Goal: Task Accomplishment & Management: Complete application form

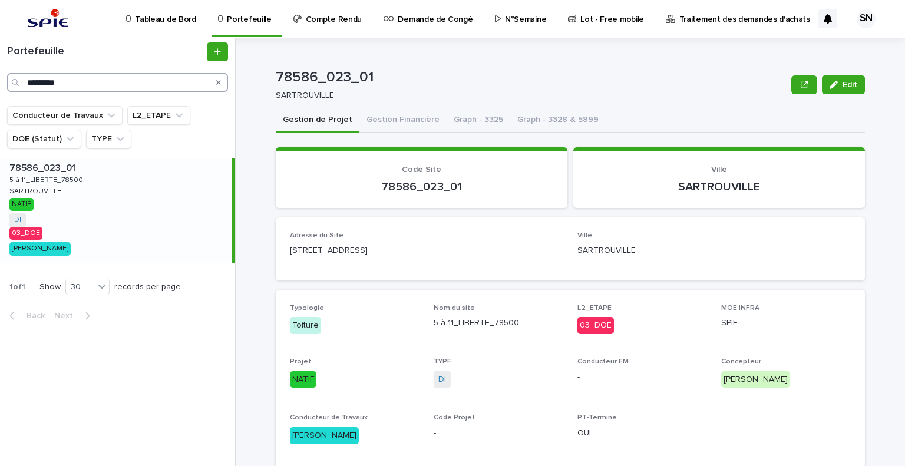
click at [79, 80] on input "*********" at bounding box center [117, 82] width 221 height 19
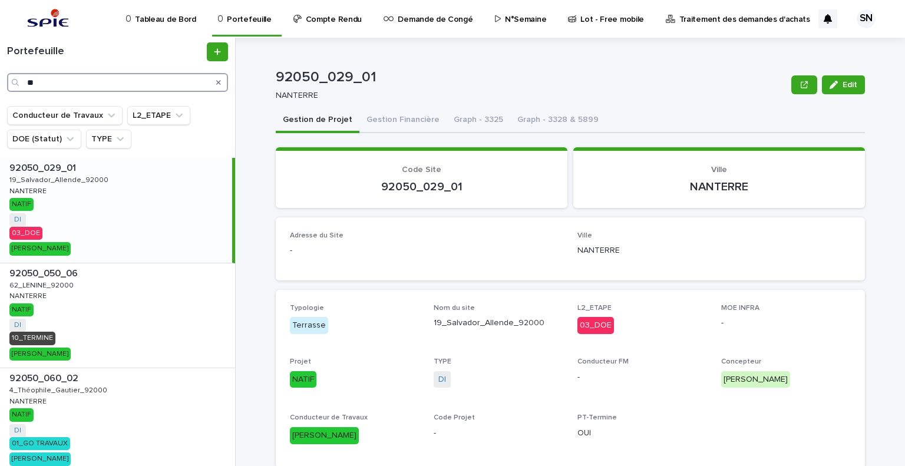
type input "*"
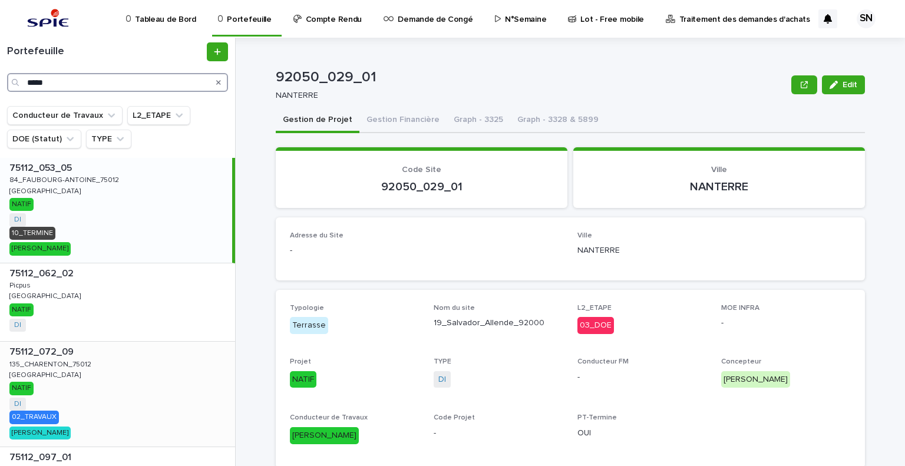
type input "*****"
click at [80, 380] on div "75112_072_09 75112_072_09 135_CHARENTON_75012 135_CHARENTON_75012 [GEOGRAPHIC_D…" at bounding box center [117, 394] width 235 height 105
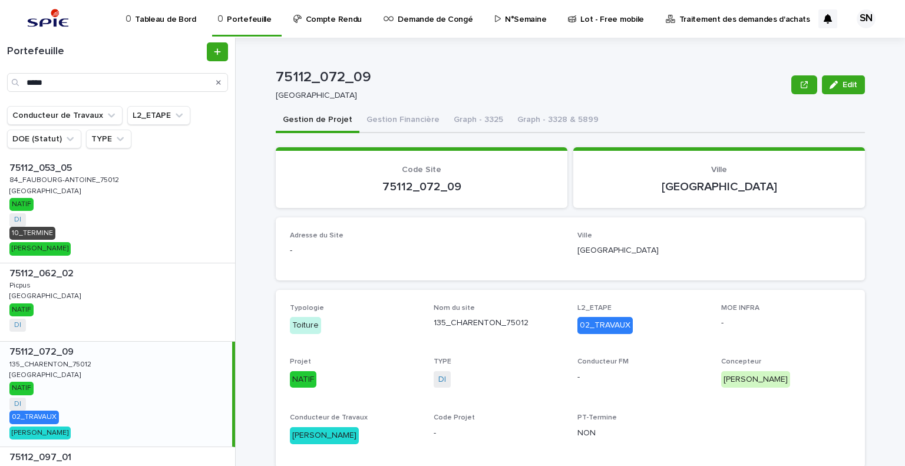
click at [499, 167] on p "Code Site" at bounding box center [421, 170] width 263 height 10
click at [110, 89] on input "*****" at bounding box center [117, 82] width 221 height 19
click at [393, 118] on button "Gestion Financière" at bounding box center [403, 120] width 87 height 25
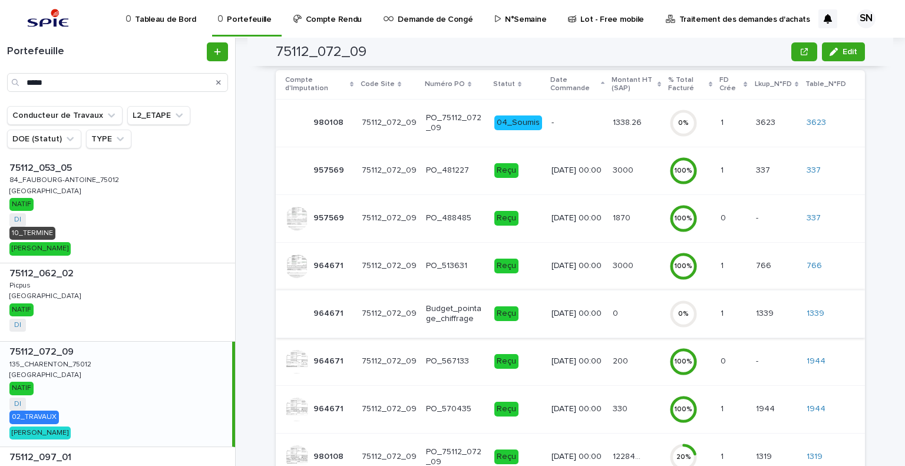
scroll to position [249, 0]
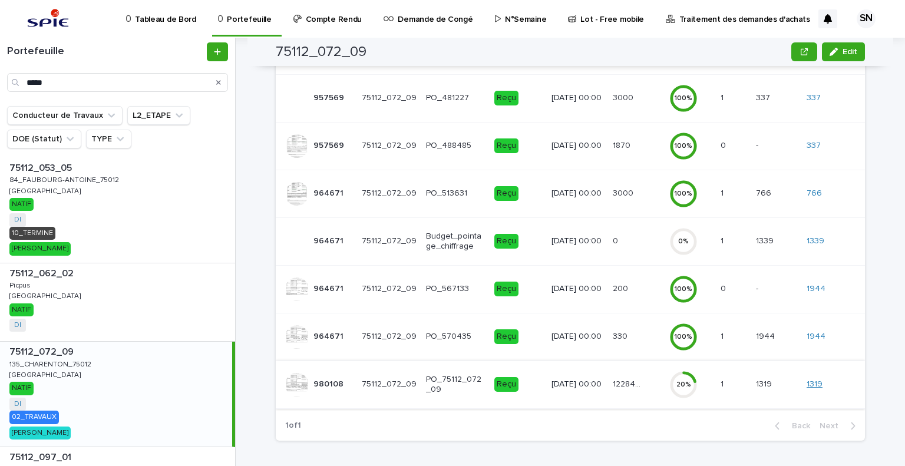
click at [813, 382] on link "1319" at bounding box center [815, 385] width 16 height 10
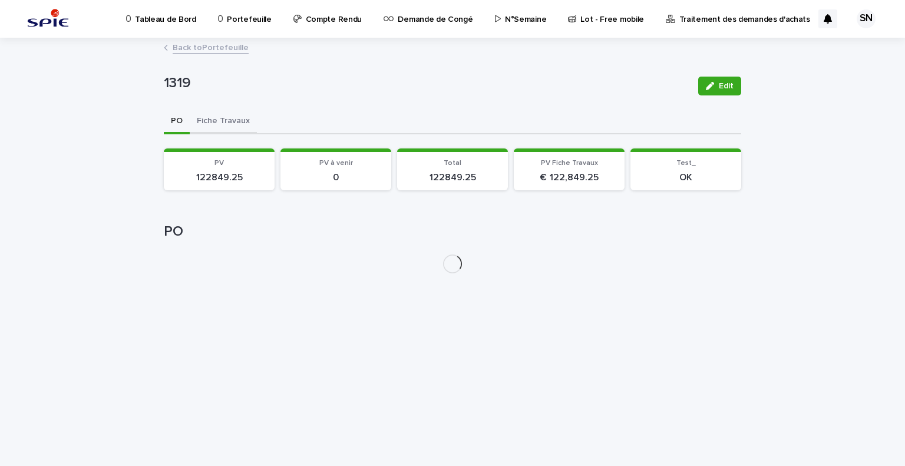
click at [243, 123] on button "Fiche Travaux" at bounding box center [223, 122] width 67 height 25
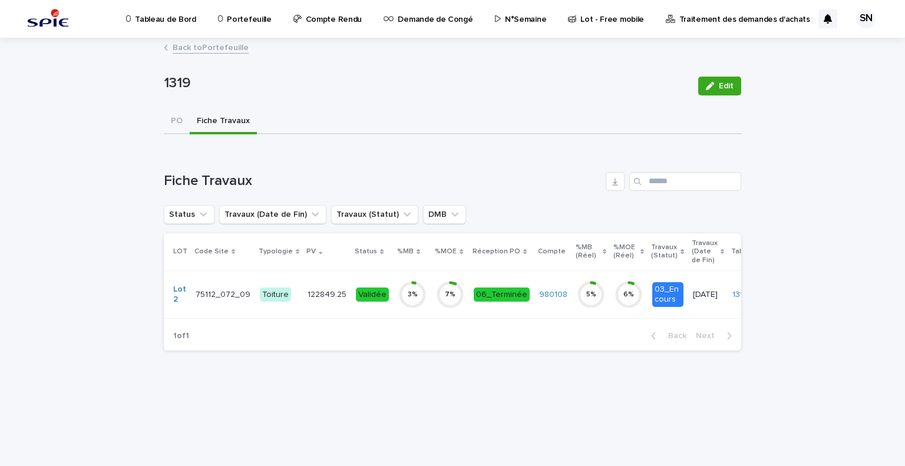
click at [308, 296] on p "122849.25" at bounding box center [328, 294] width 41 height 12
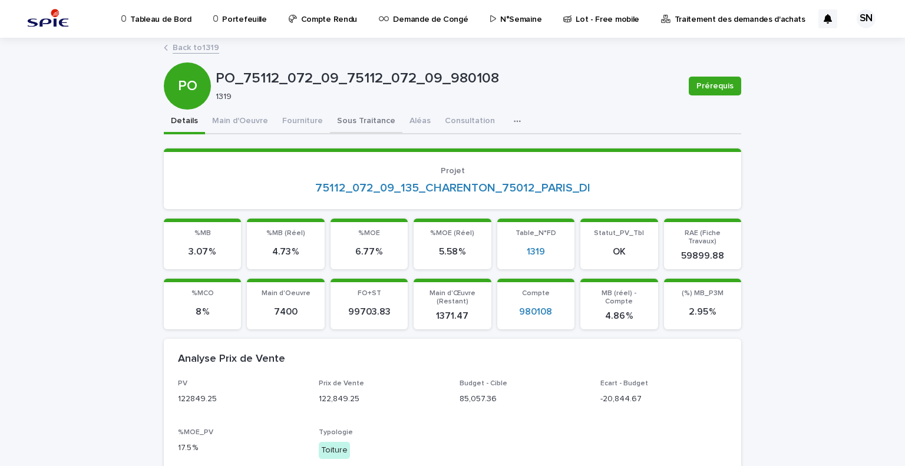
click at [382, 124] on button "Sous Traitance" at bounding box center [366, 122] width 73 height 25
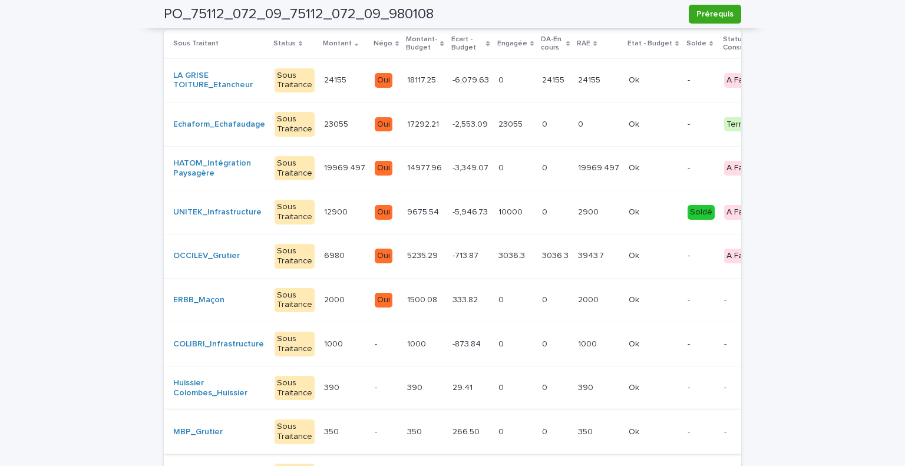
scroll to position [295, 0]
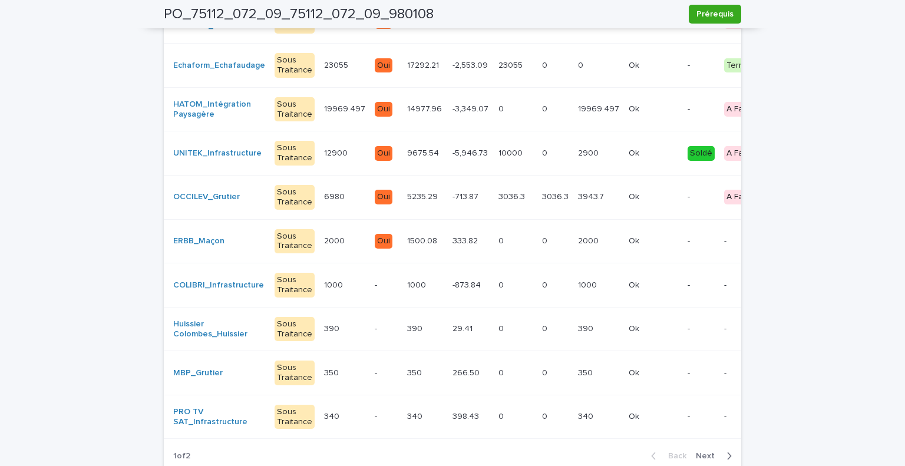
click at [507, 372] on p at bounding box center [516, 373] width 34 height 10
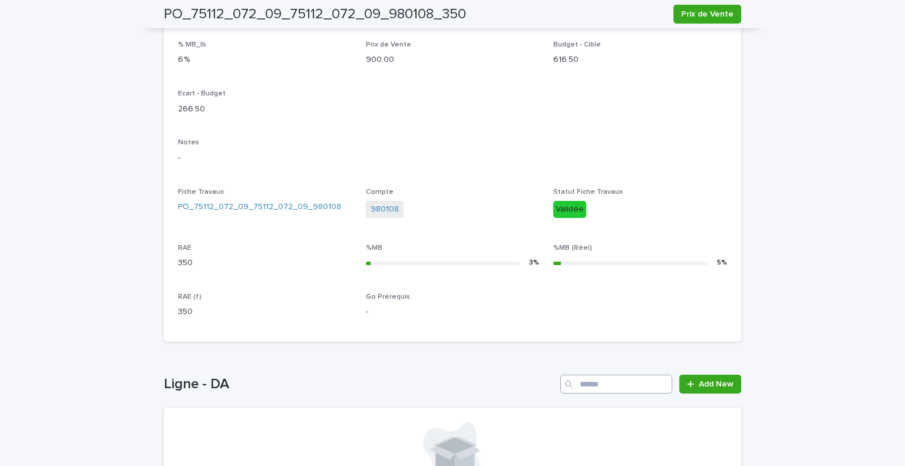
scroll to position [439, 0]
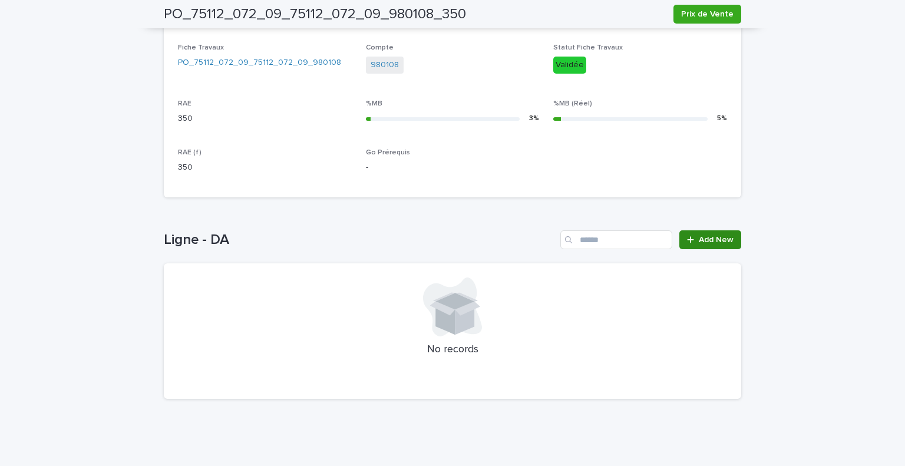
click at [699, 240] on span "Add New" at bounding box center [716, 240] width 35 height 8
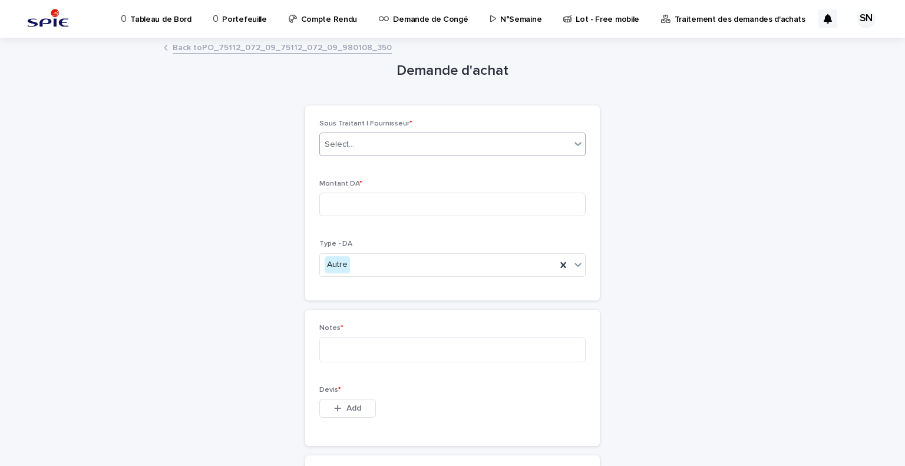
click at [391, 149] on div "Select..." at bounding box center [445, 144] width 251 height 19
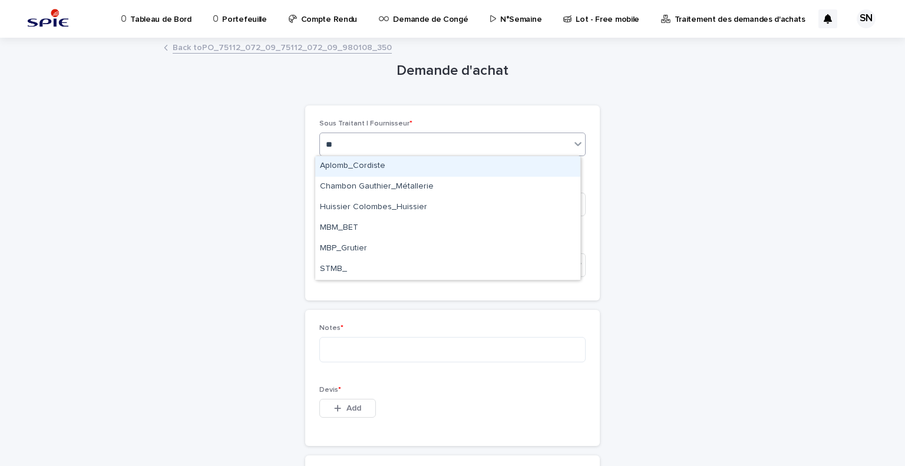
type input "***"
click at [375, 164] on div "MBP_Grutier" at bounding box center [447, 166] width 265 height 21
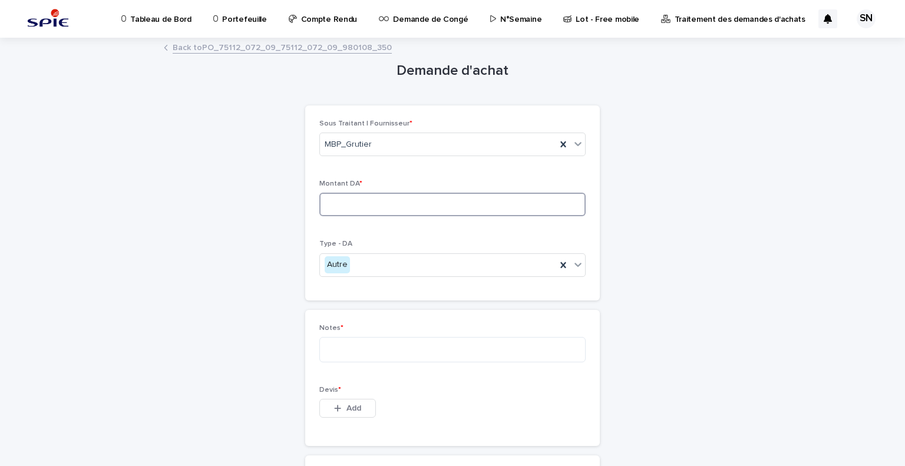
click at [394, 215] on input at bounding box center [452, 205] width 266 height 24
type input "***"
click at [367, 352] on textarea at bounding box center [452, 349] width 266 height 25
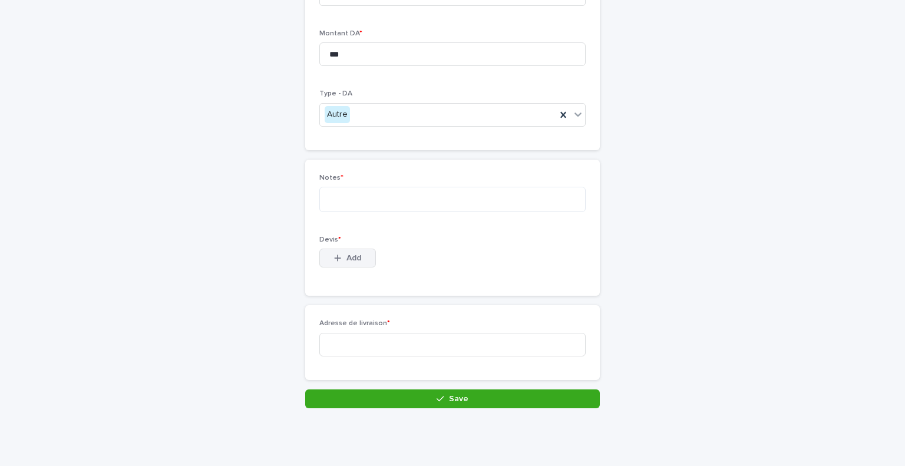
click at [344, 263] on button "Add" at bounding box center [347, 258] width 57 height 19
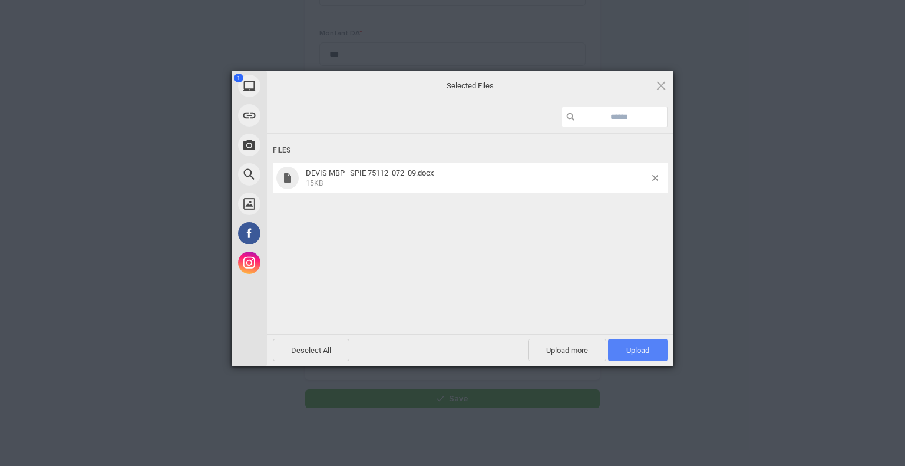
click at [638, 348] on span "Upload 1" at bounding box center [638, 350] width 23 height 9
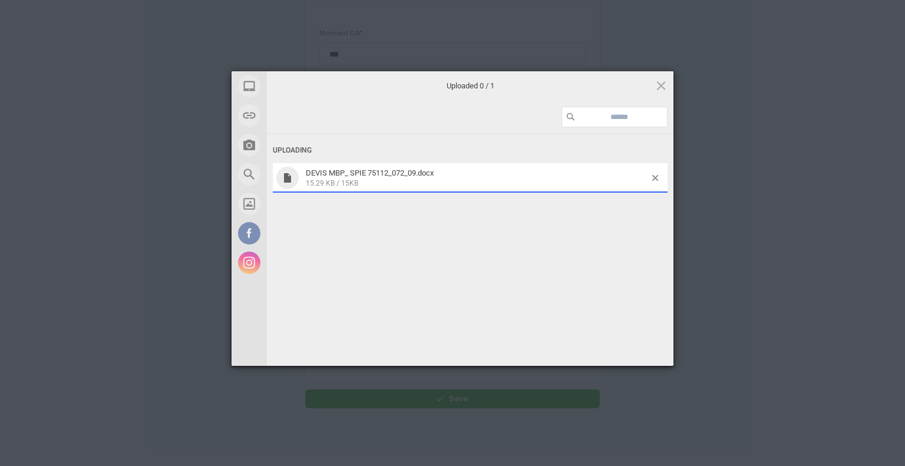
scroll to position [172, 0]
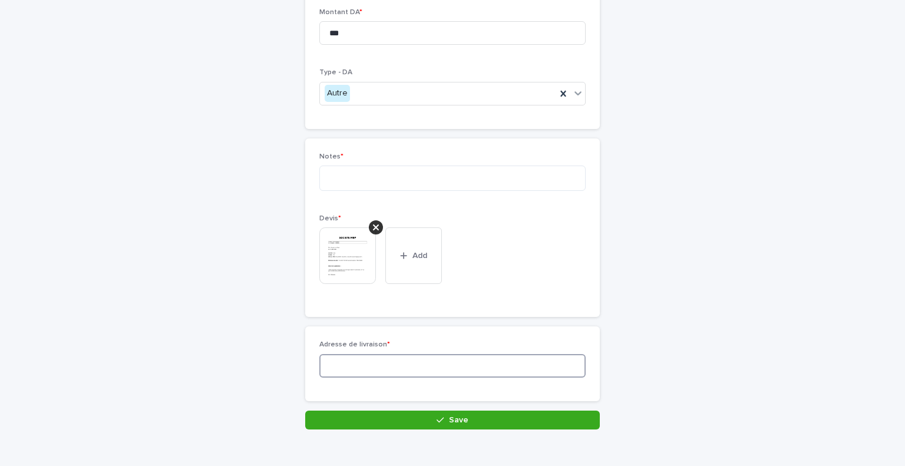
click at [415, 372] on input at bounding box center [452, 366] width 266 height 24
click at [497, 354] on input "**********" at bounding box center [452, 366] width 266 height 24
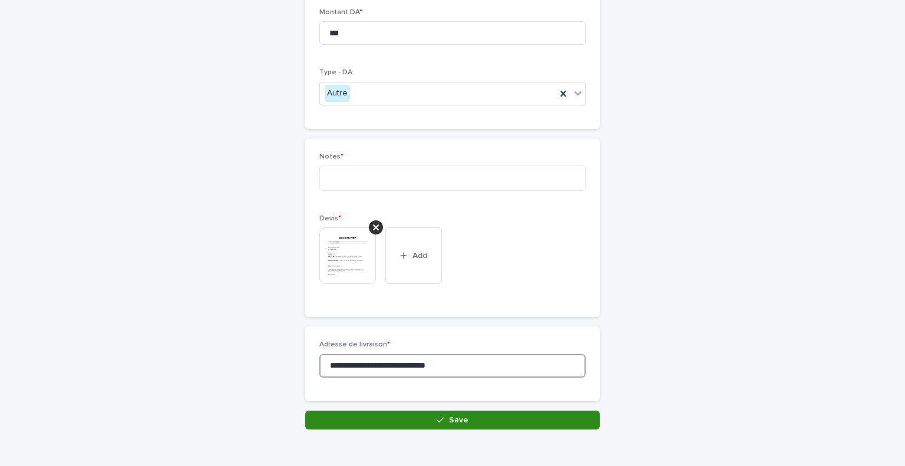
type input "**********"
click at [460, 411] on button "Save" at bounding box center [452, 420] width 295 height 19
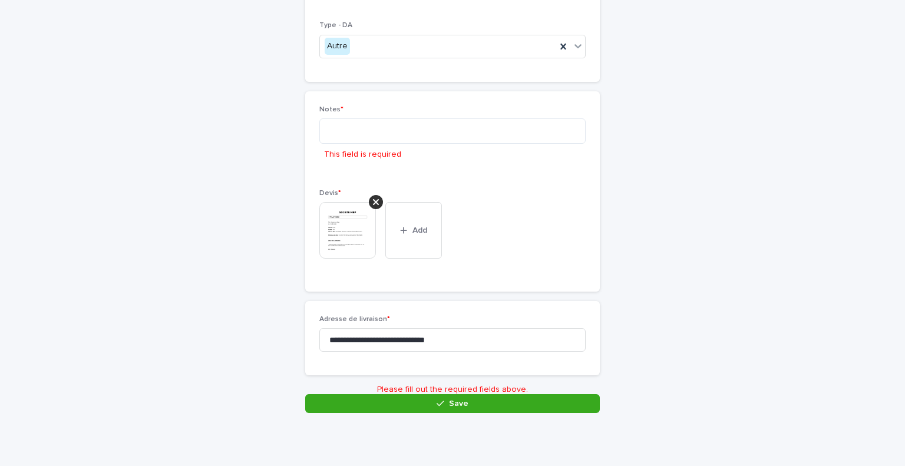
scroll to position [223, 0]
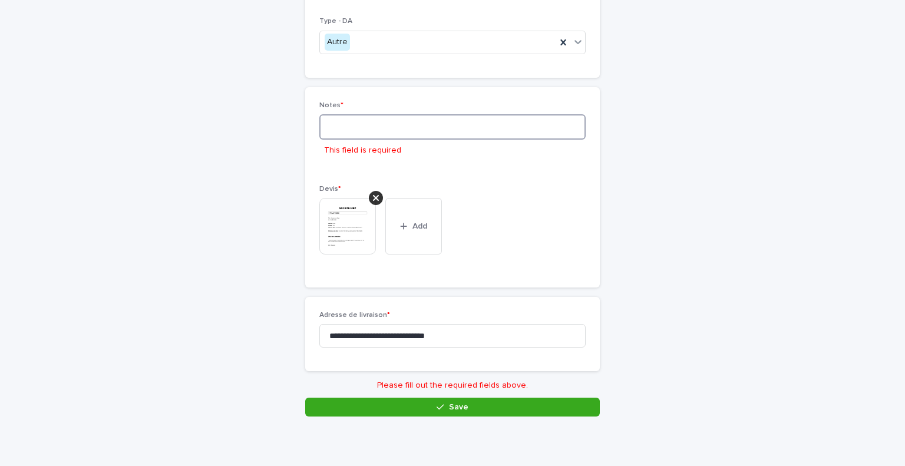
click at [388, 117] on textarea at bounding box center [452, 126] width 266 height 25
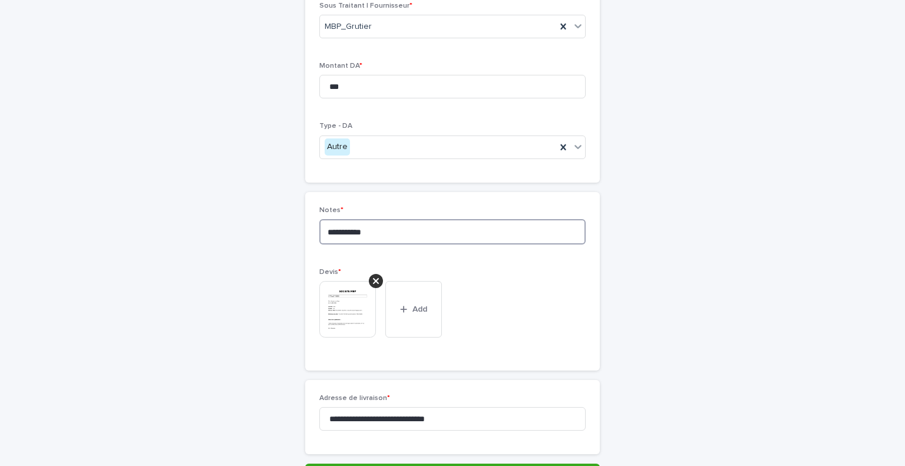
scroll to position [193, 0]
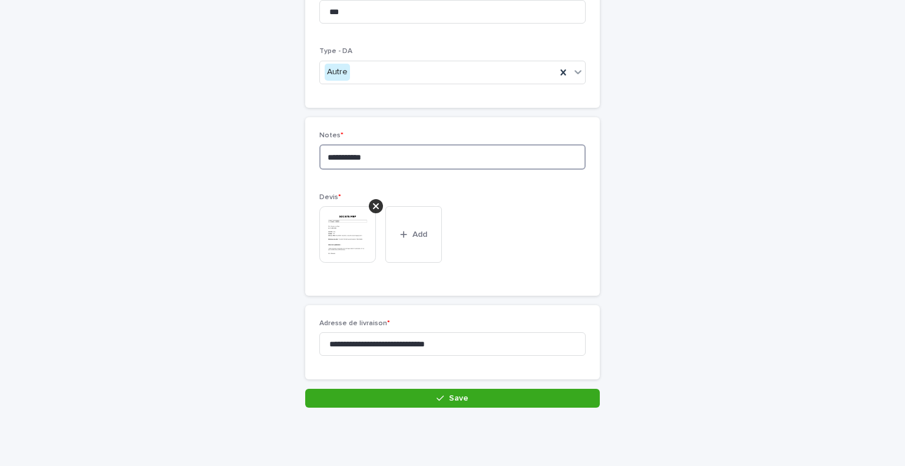
type textarea "**********"
click at [347, 256] on img at bounding box center [347, 234] width 57 height 57
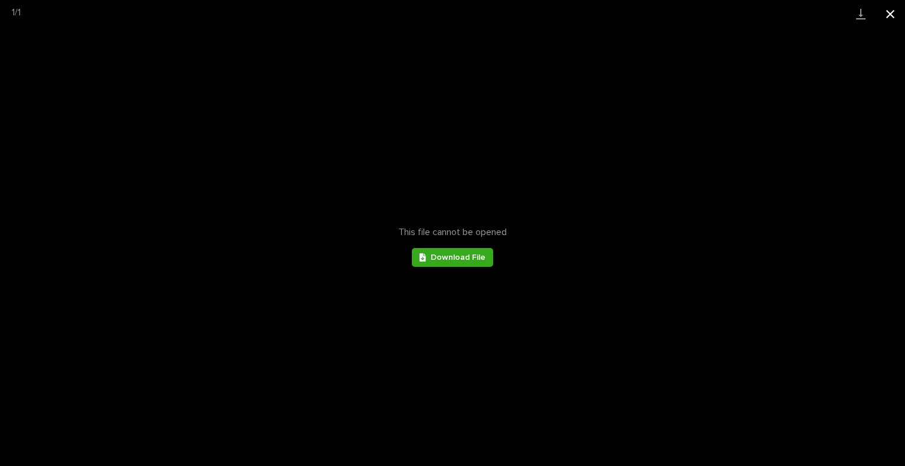
click at [887, 6] on button "Close gallery" at bounding box center [890, 14] width 29 height 28
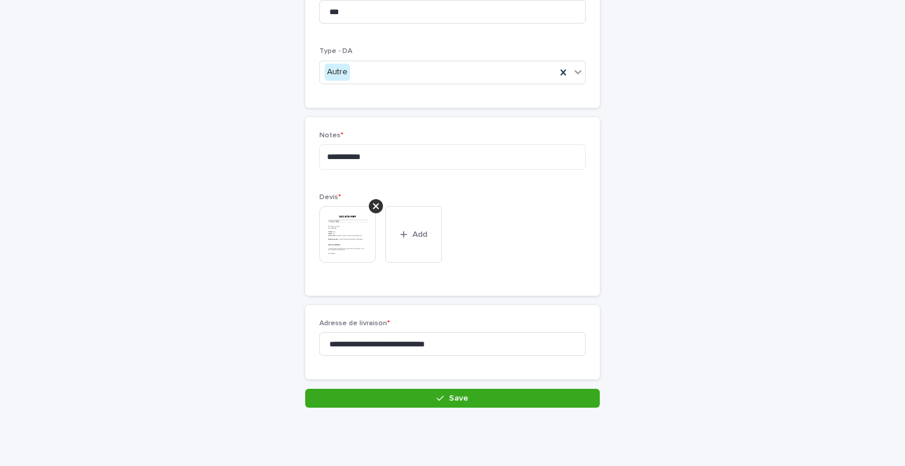
click at [72, 144] on div "**********" at bounding box center [452, 156] width 905 height 621
click at [466, 403] on button "Save" at bounding box center [452, 398] width 295 height 19
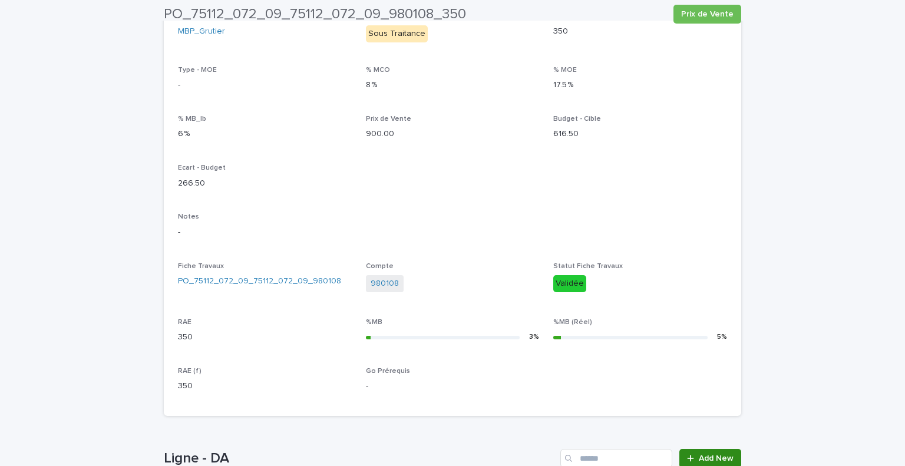
scroll to position [409, 0]
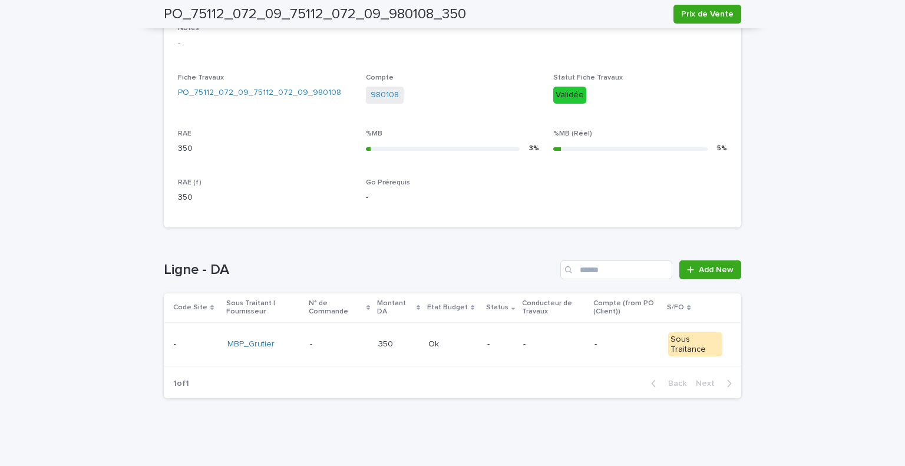
click at [469, 342] on p at bounding box center [454, 345] width 50 height 10
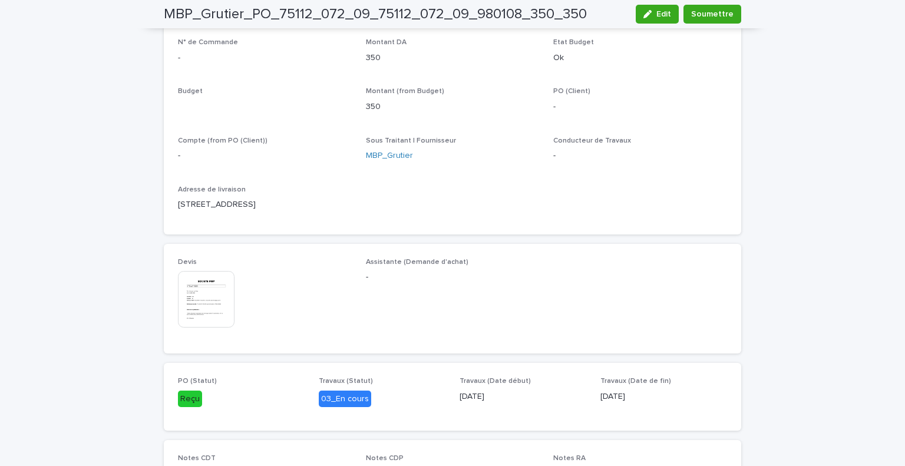
scroll to position [410, 0]
click at [726, 4] on div "MBP_Grutier_PO_75112_072_09_75112_072_09_980108_350_350 Edit Soumettre" at bounding box center [453, 14] width 578 height 28
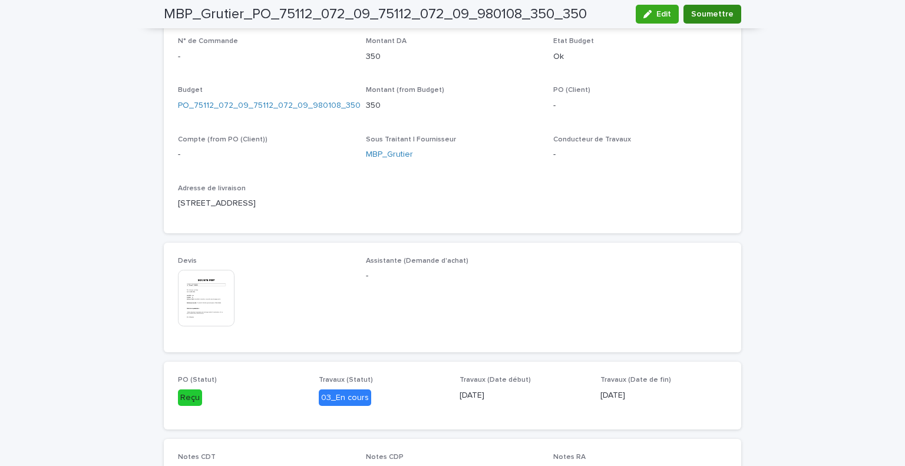
click at [717, 16] on span "Soumettre" at bounding box center [712, 14] width 42 height 12
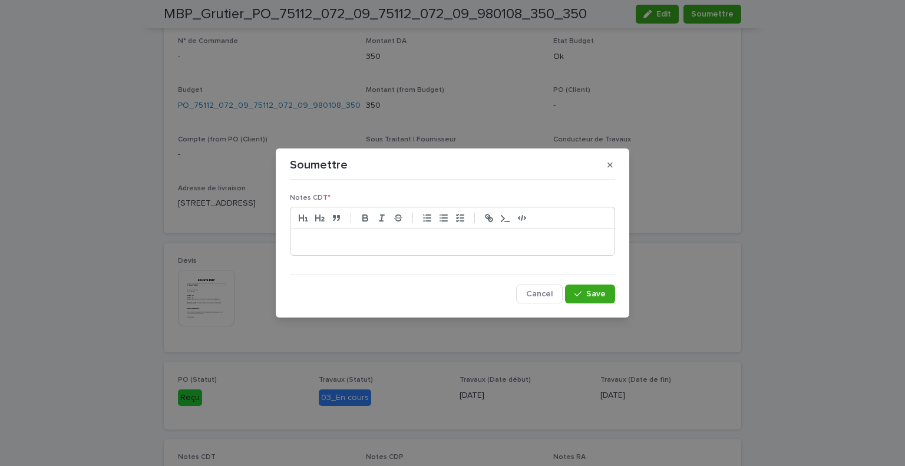
click at [460, 239] on p at bounding box center [452, 242] width 307 height 12
click at [596, 288] on button "Save" at bounding box center [590, 294] width 50 height 19
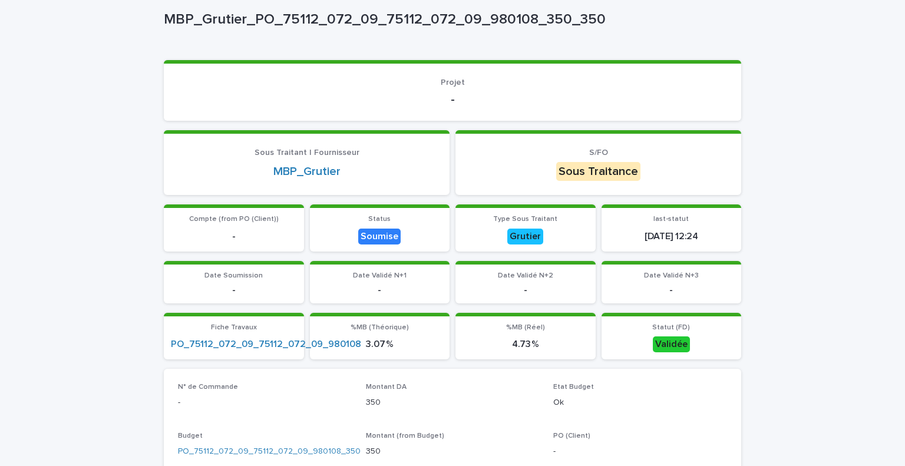
scroll to position [0, 0]
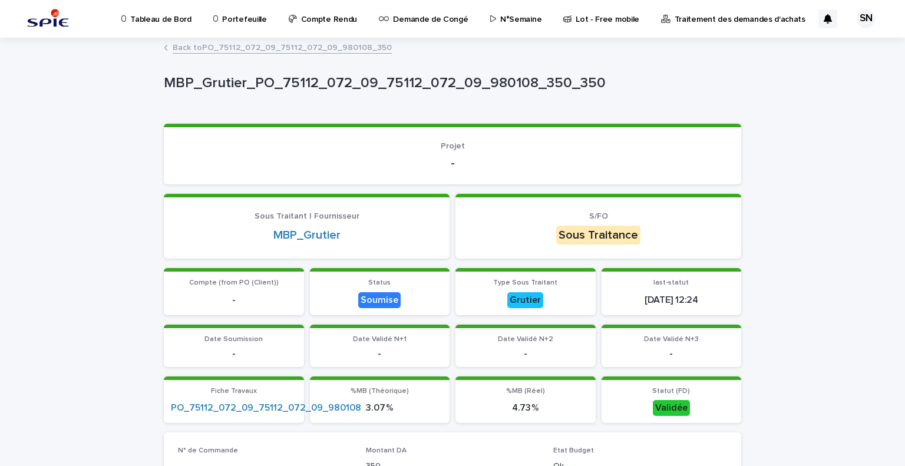
click at [203, 44] on link "Back to PO_75112_072_09_75112_072_09_980108_350" at bounding box center [282, 47] width 219 height 14
